Goal: Book appointment/travel/reservation

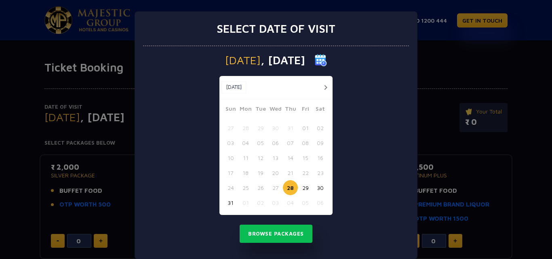
click at [319, 189] on button "30" at bounding box center [320, 187] width 15 height 15
click at [281, 236] on button "Browse Packages" at bounding box center [276, 234] width 73 height 19
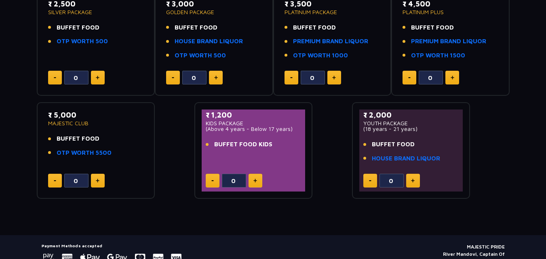
scroll to position [167, 0]
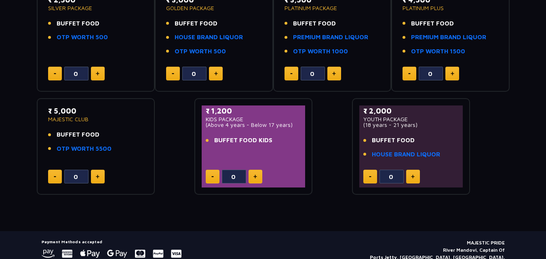
click at [100, 176] on button at bounding box center [98, 177] width 14 height 14
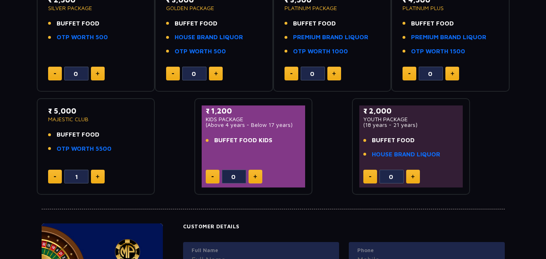
click at [100, 176] on button at bounding box center [98, 177] width 14 height 14
type input "2"
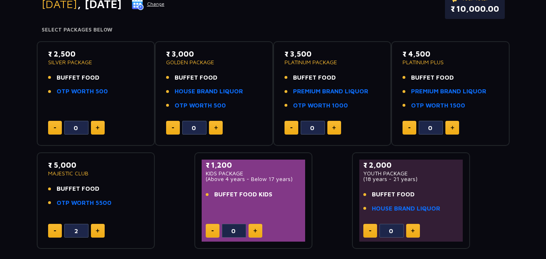
scroll to position [0, 0]
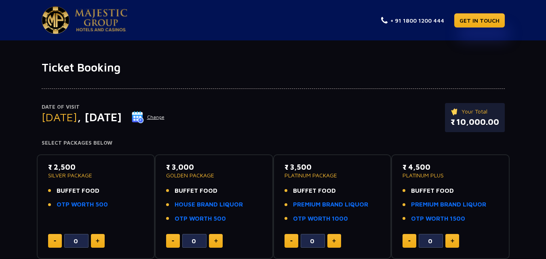
click at [165, 119] on button "Change" at bounding box center [148, 117] width 34 height 13
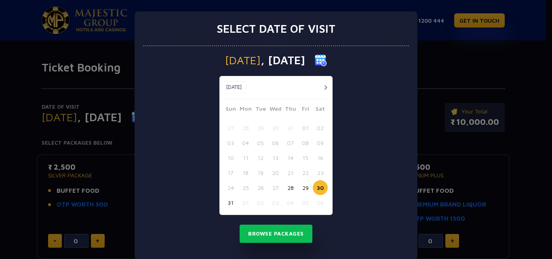
click at [289, 189] on button "28" at bounding box center [290, 187] width 15 height 15
click at [271, 233] on button "Browse Packages" at bounding box center [276, 234] width 73 height 19
